Goal: Navigation & Orientation: Find specific page/section

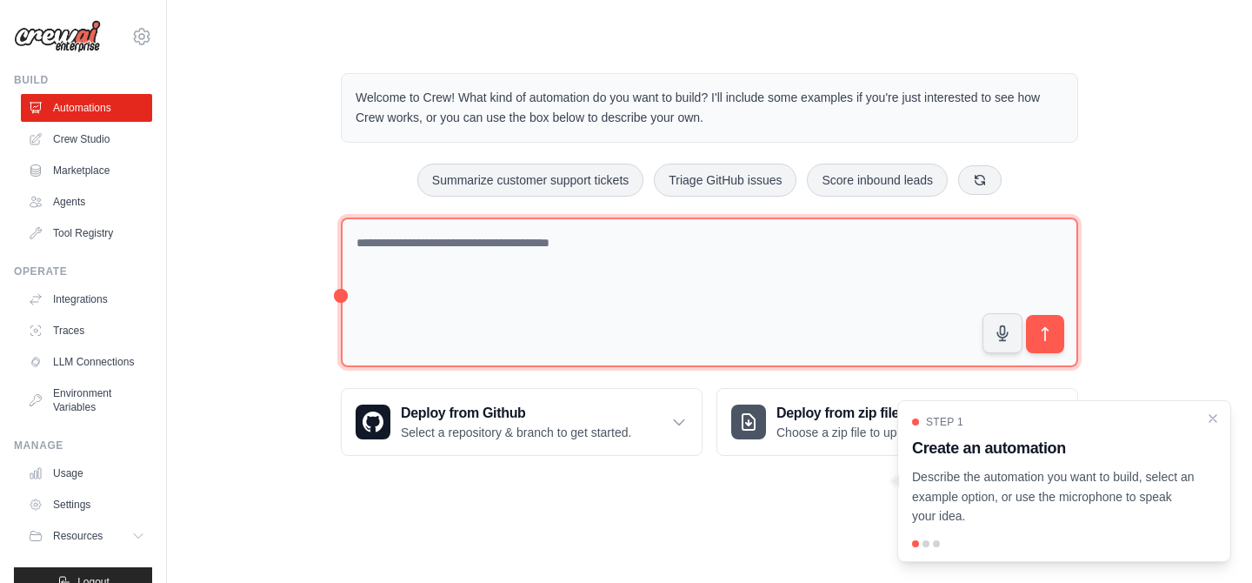
click at [579, 252] on textarea at bounding box center [709, 292] width 737 height 150
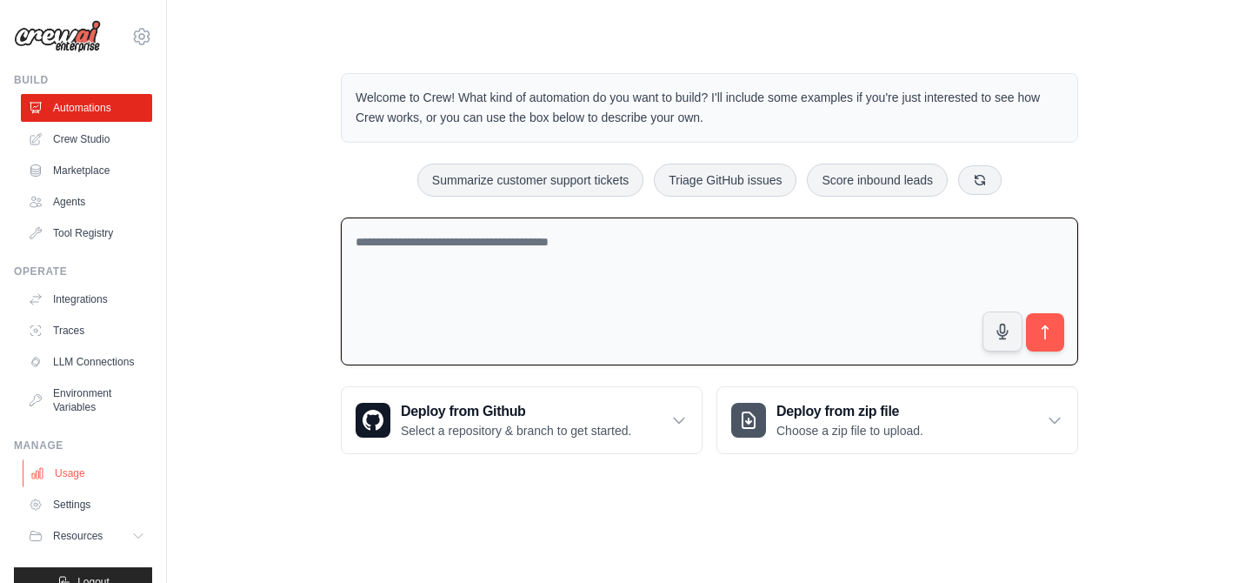
click at [63, 469] on link "Usage" at bounding box center [88, 473] width 131 height 28
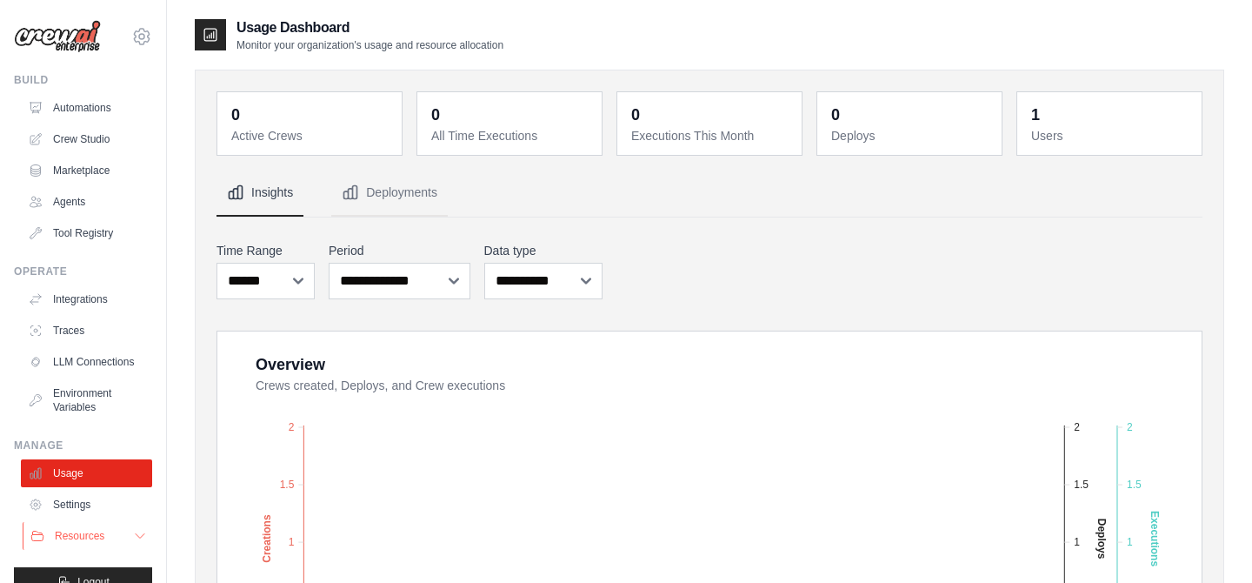
click at [124, 532] on button "Resources" at bounding box center [88, 536] width 131 height 28
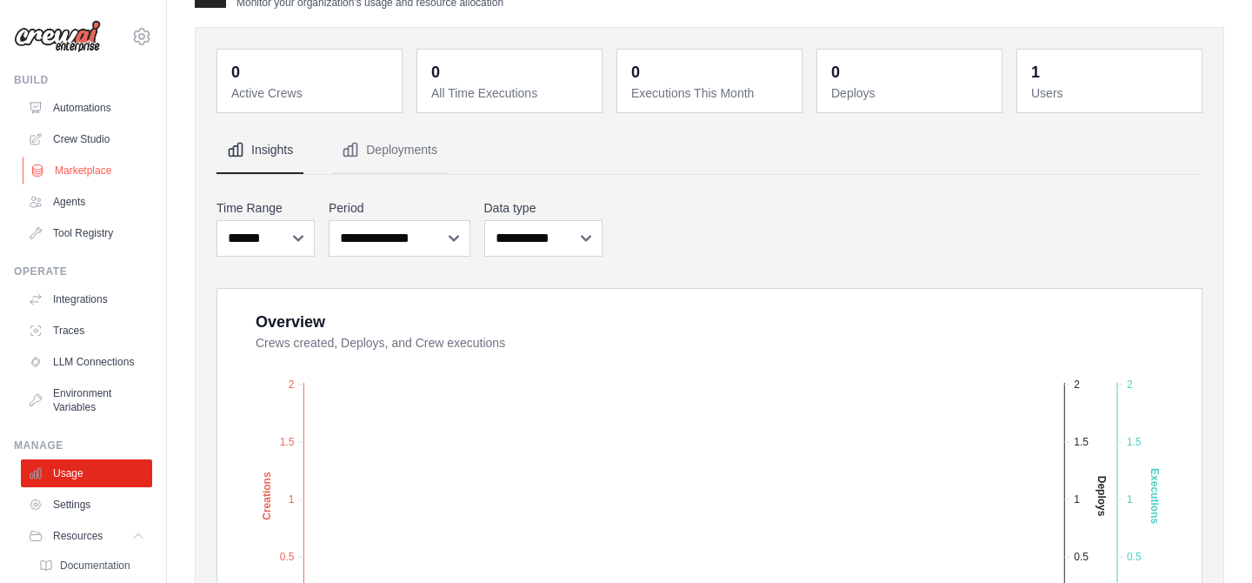
click at [90, 168] on link "Marketplace" at bounding box center [88, 171] width 131 height 28
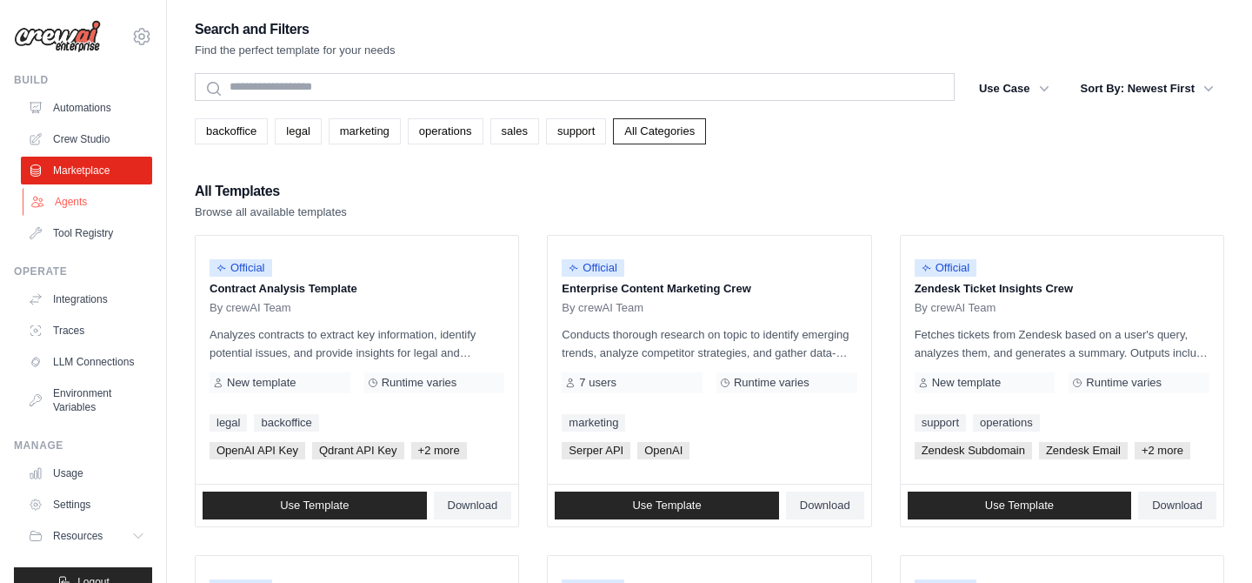
click at [72, 200] on link "Agents" at bounding box center [88, 202] width 131 height 28
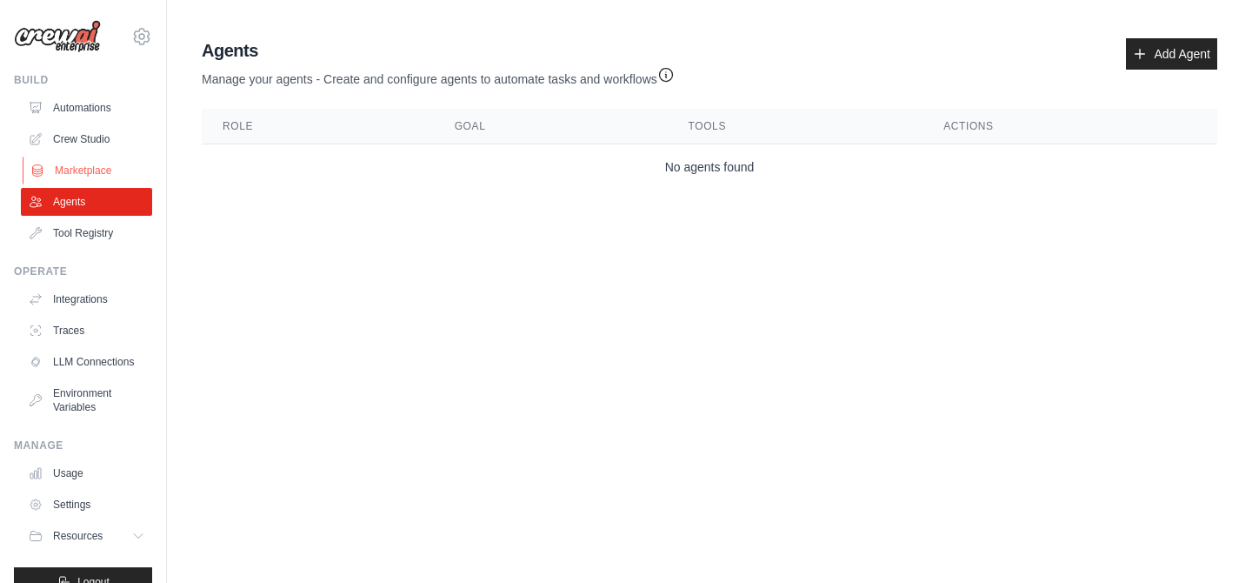
click at [93, 170] on link "Marketplace" at bounding box center [88, 171] width 131 height 28
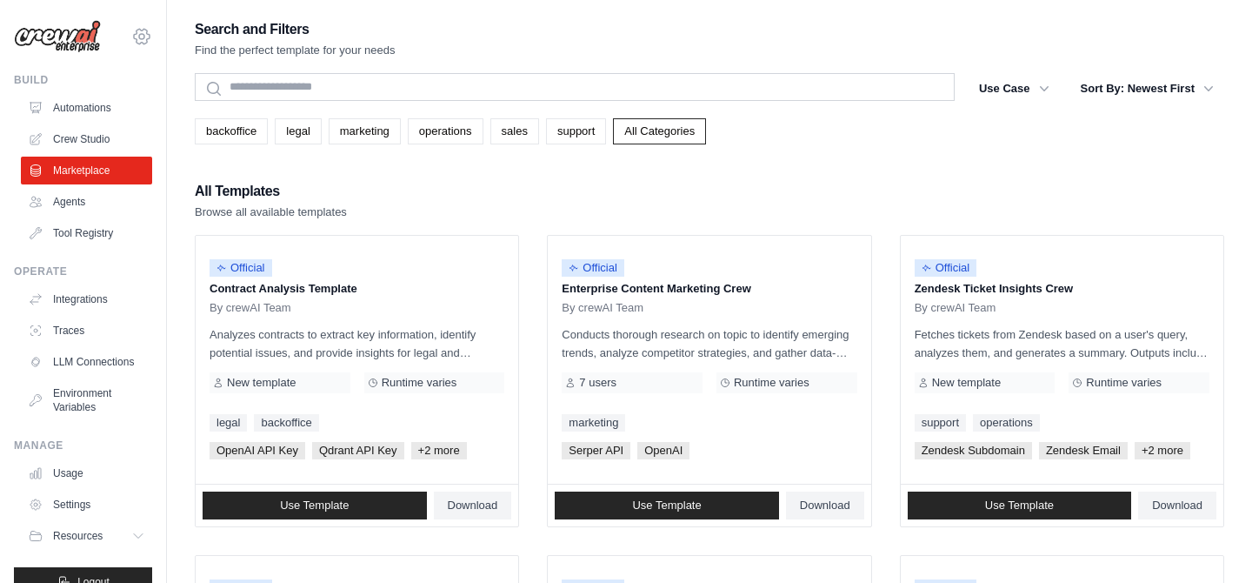
click at [141, 37] on icon at bounding box center [141, 36] width 21 height 21
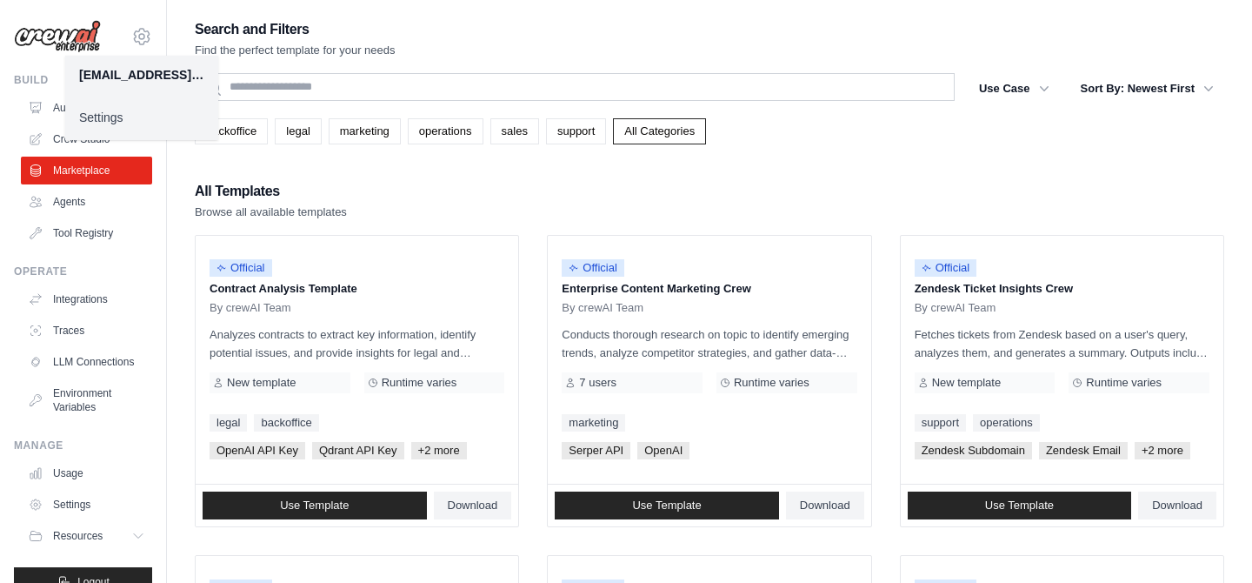
click at [115, 125] on link "Settings" at bounding box center [141, 117] width 153 height 31
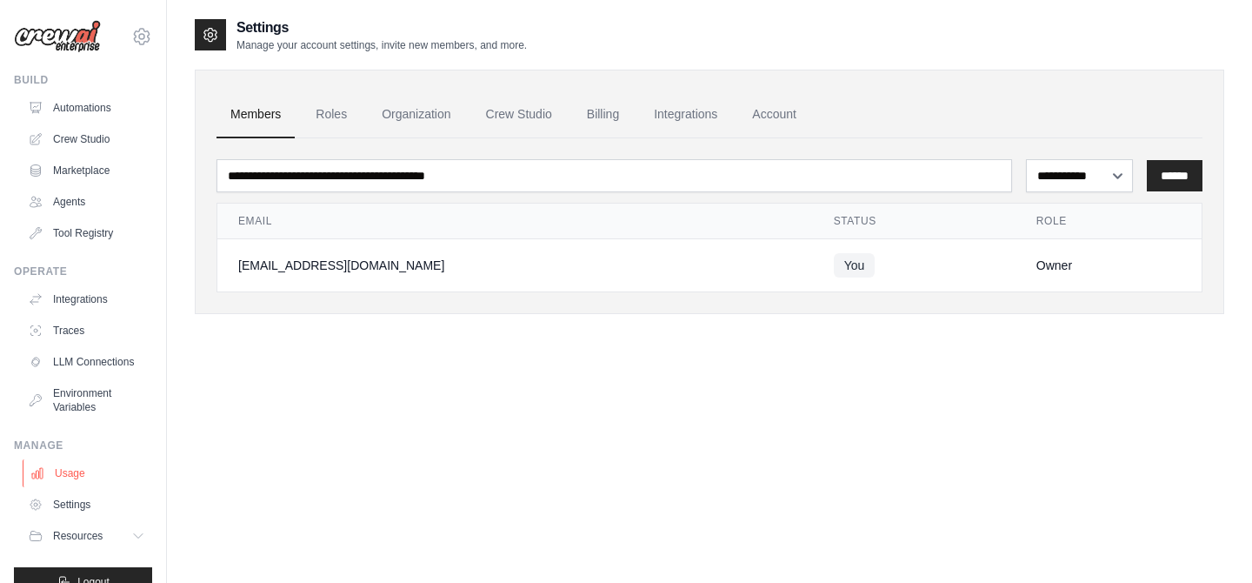
click at [66, 475] on link "Usage" at bounding box center [88, 473] width 131 height 28
